Goal: Communication & Community: Answer question/provide support

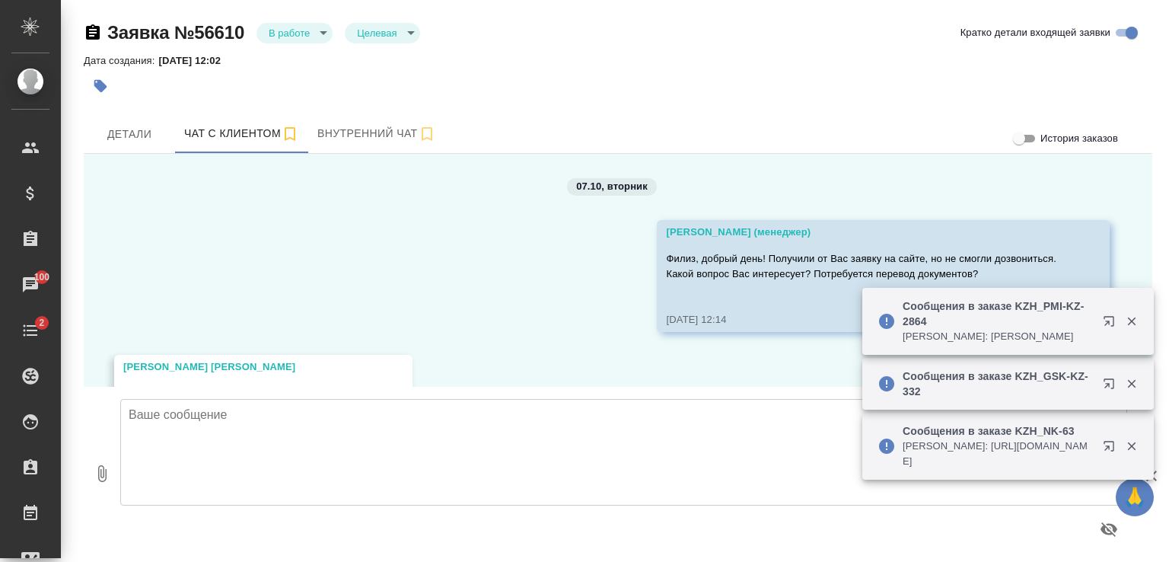
scroll to position [5246, 0]
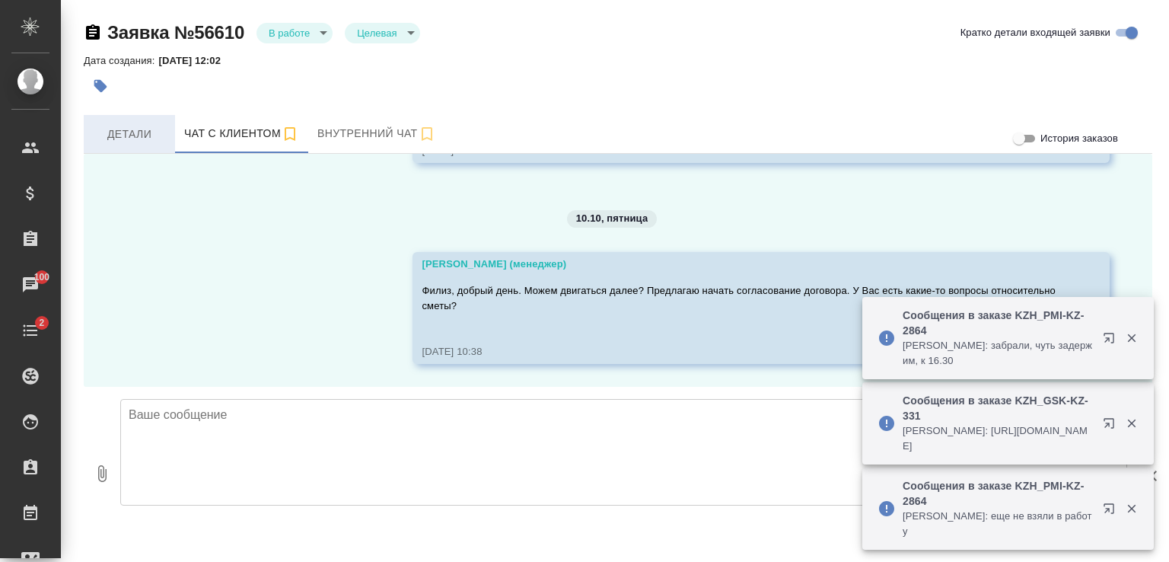
click at [129, 129] on span "Детали" at bounding box center [129, 134] width 73 height 19
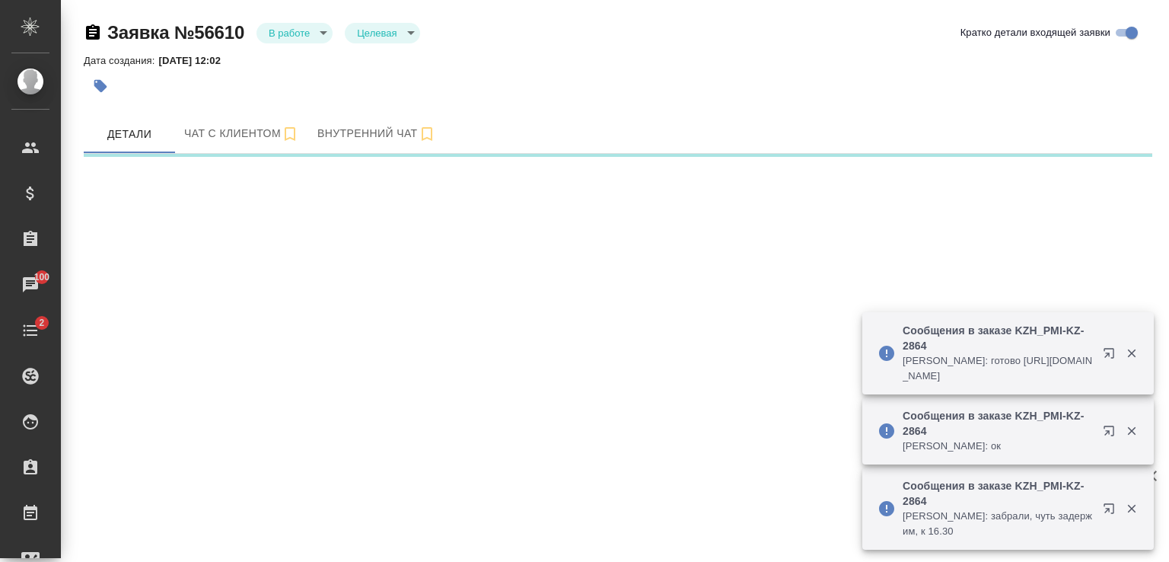
select select "RU"
select select "KZ"
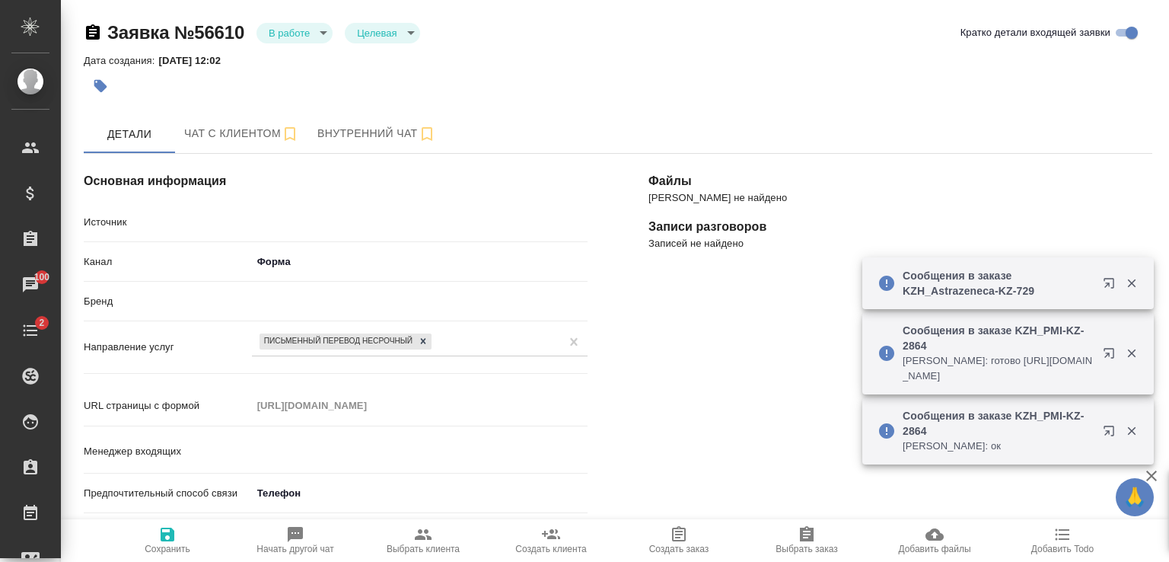
type textarea "x"
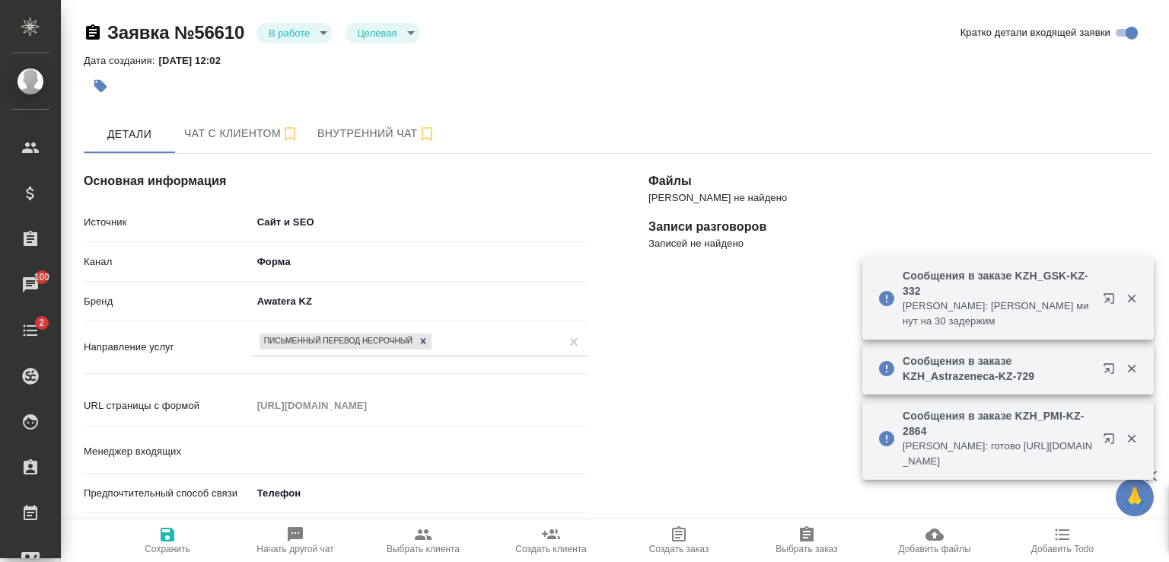
type input "Гудина Александра"
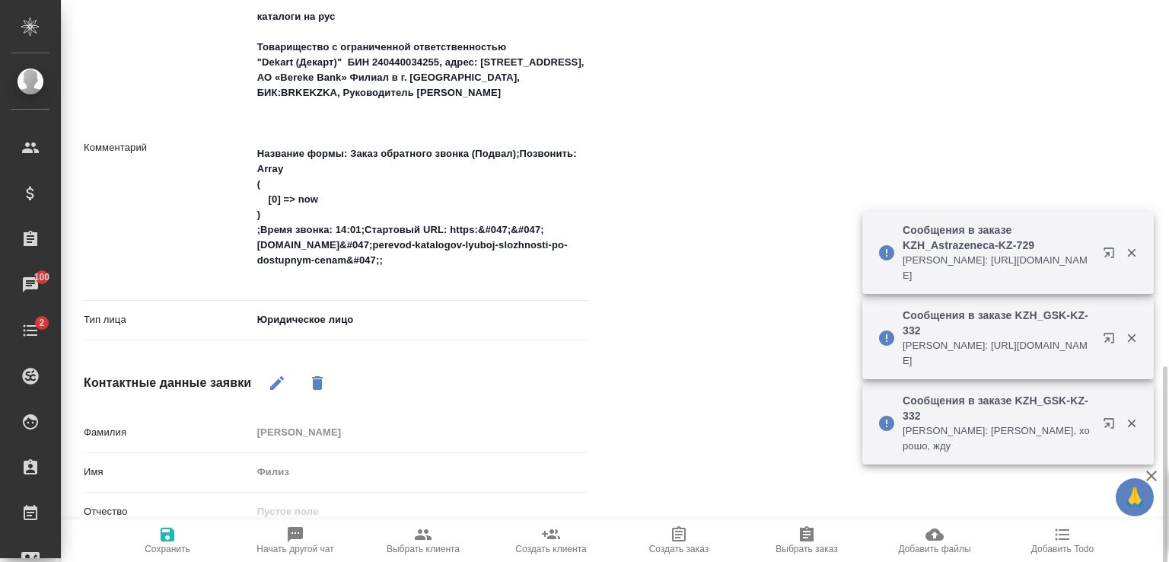
scroll to position [764, 0]
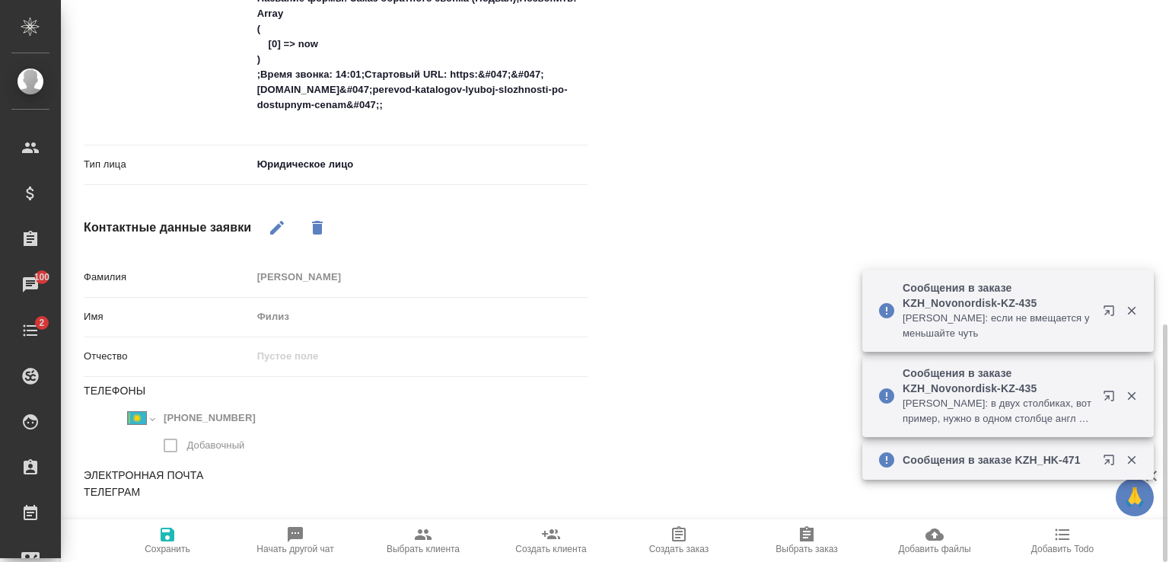
type textarea "x"
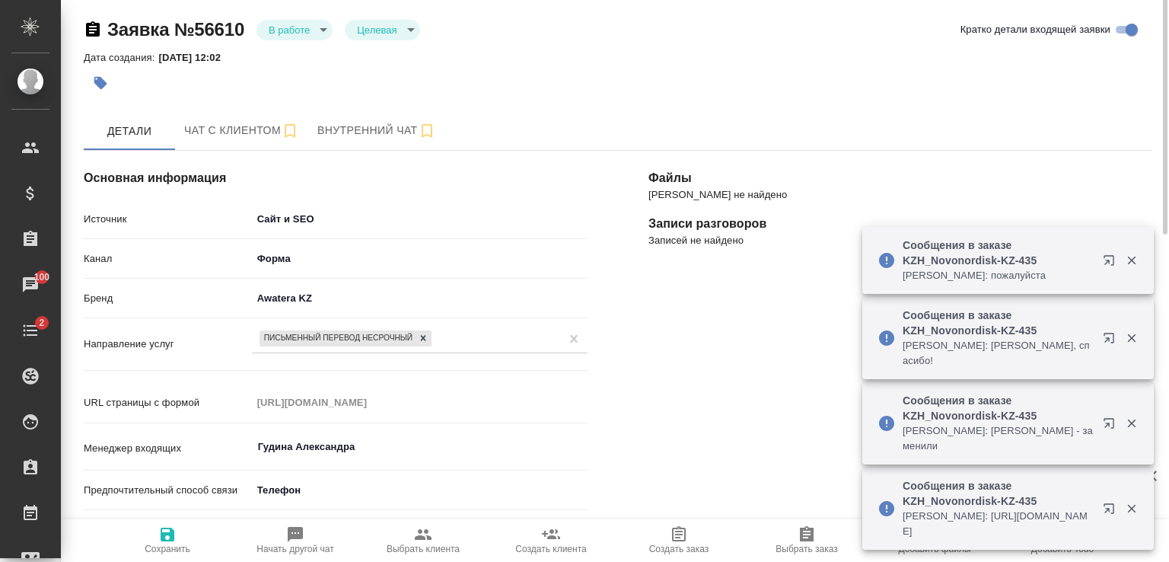
scroll to position [0, 0]
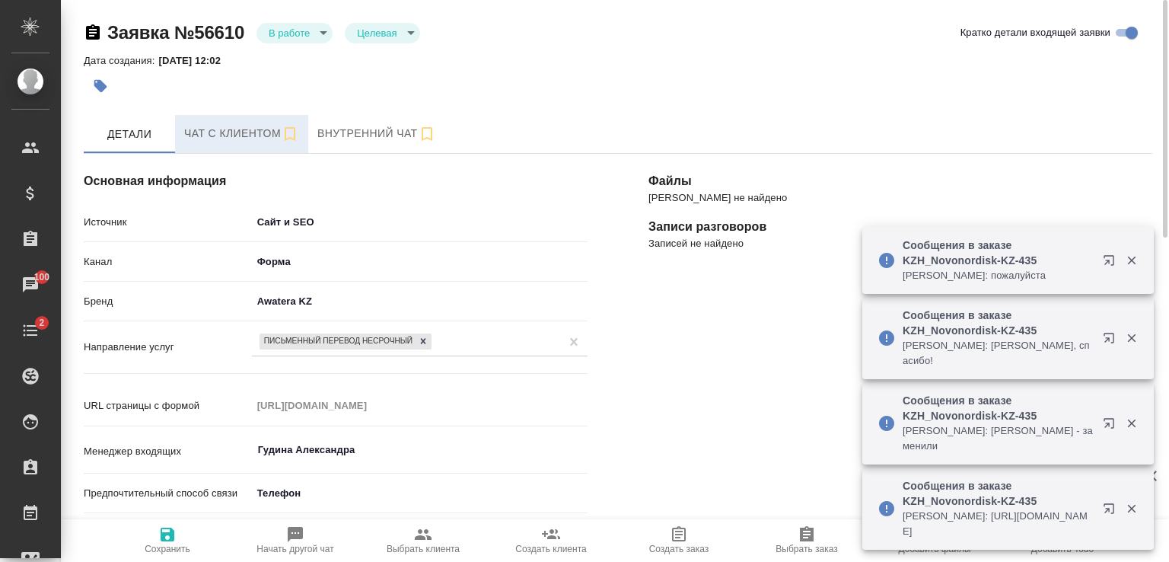
click at [259, 137] on span "Чат с клиентом" at bounding box center [241, 133] width 115 height 19
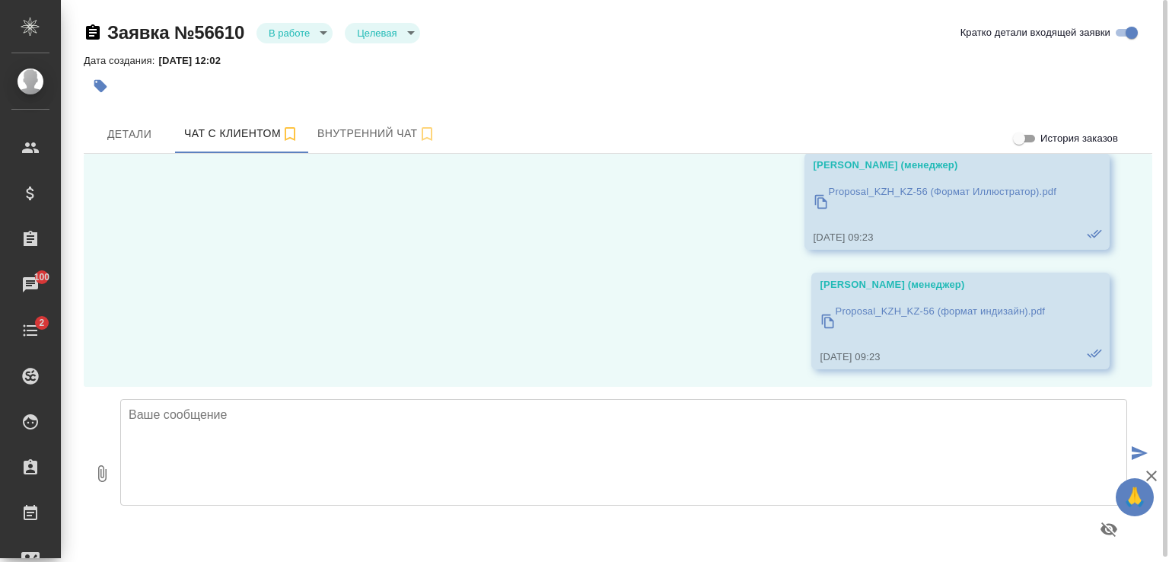
scroll to position [4866, 0]
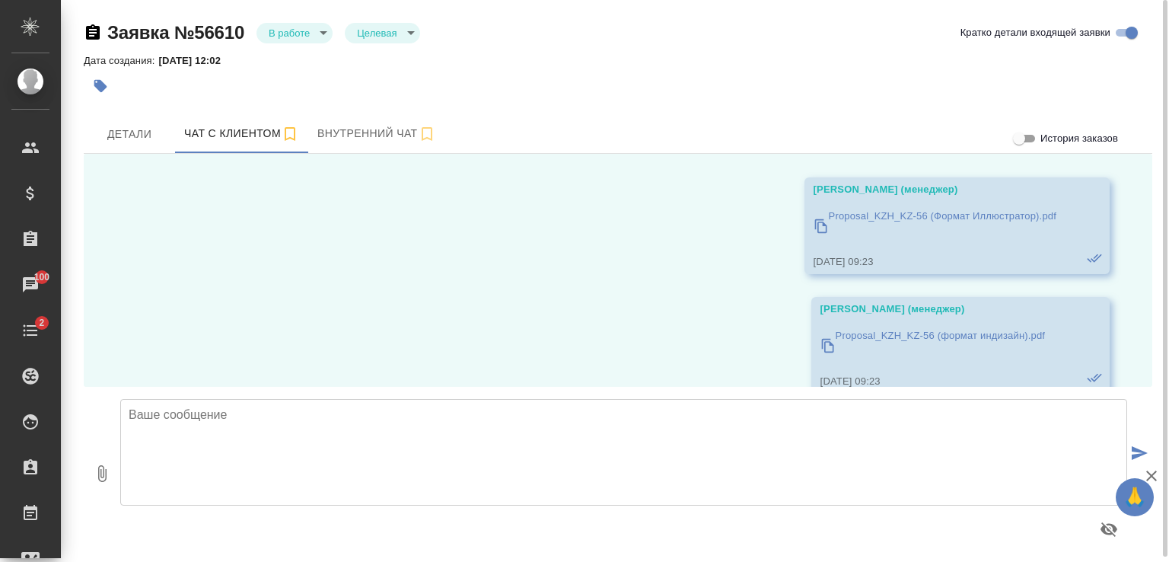
click at [107, 480] on icon "button" at bounding box center [102, 473] width 18 height 18
type input "C:\fakepath\Proposal_KZH_KZ-56 (Формат Иллюстратор).pdf"
click at [1138, 451] on icon "submit" at bounding box center [1140, 453] width 16 height 14
click at [1154, 471] on icon "button" at bounding box center [1151, 475] width 11 height 11
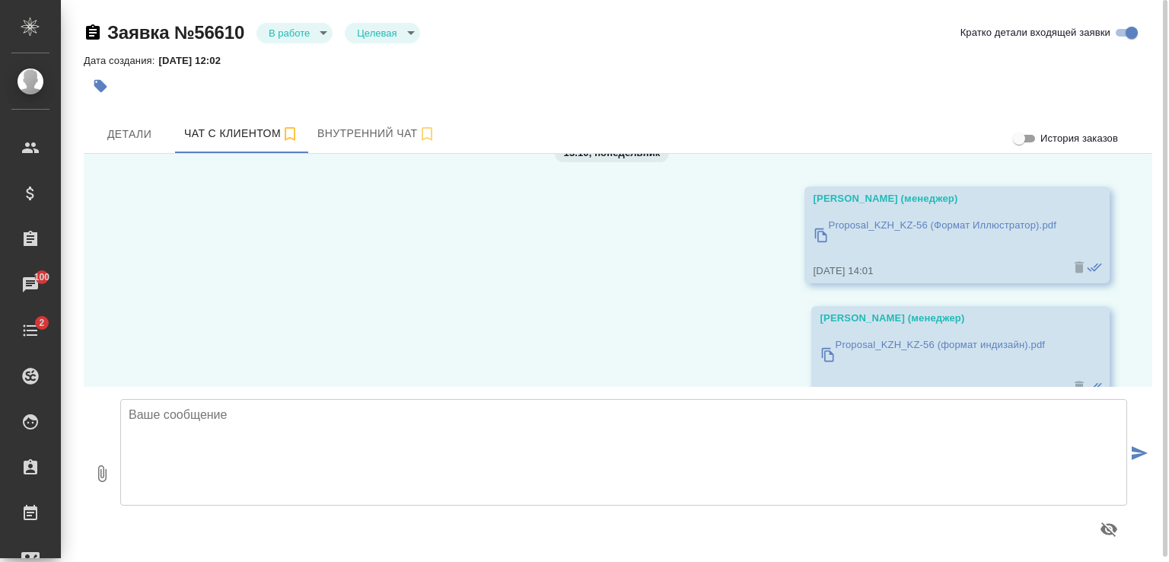
scroll to position [5551, 0]
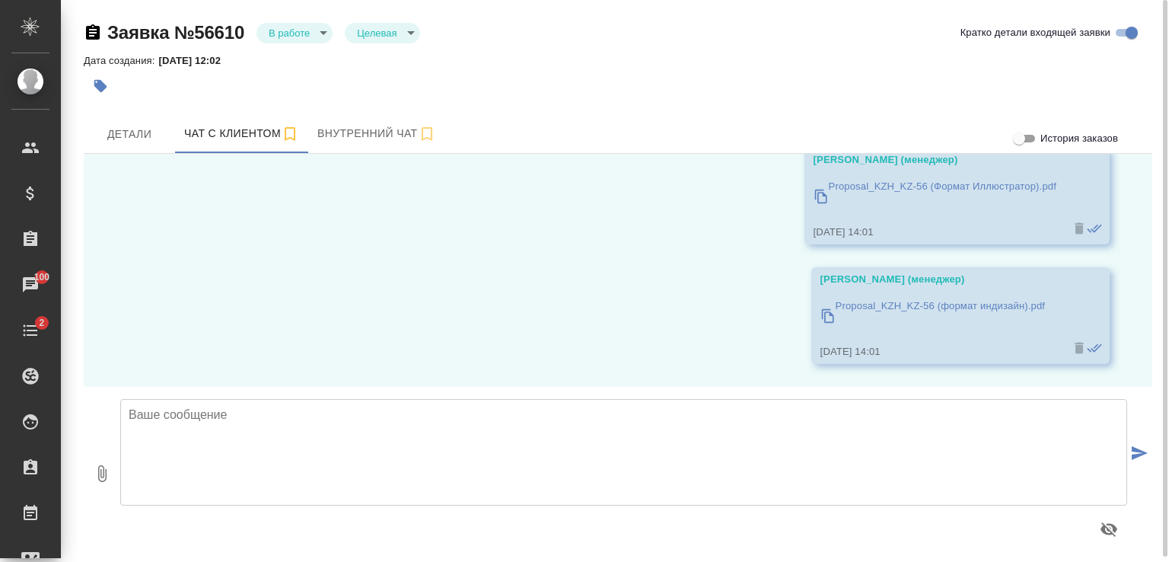
click at [580, 434] on textarea at bounding box center [623, 452] width 1007 height 107
type textarea "Филиз, дублирую по Вашей просьбе"
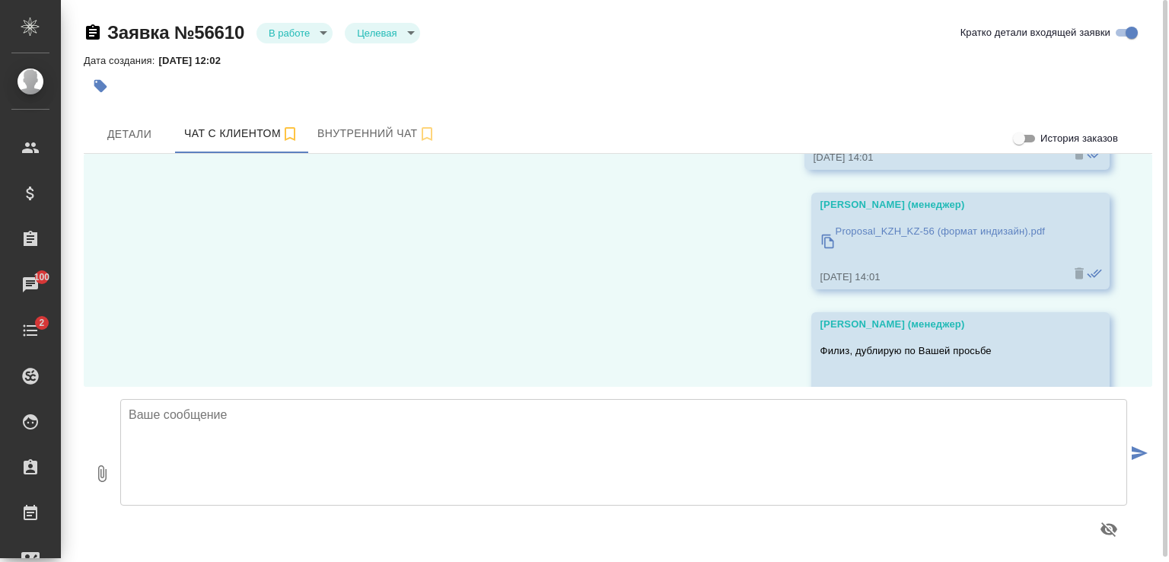
scroll to position [5671, 0]
